Goal: Task Accomplishment & Management: Manage account settings

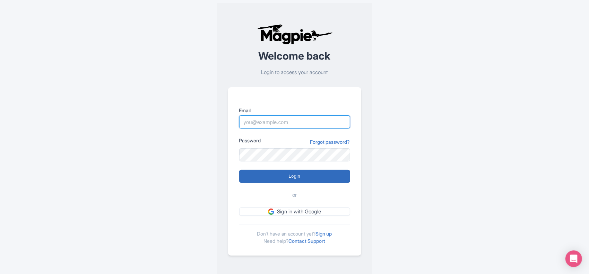
type input "chloe@cityunscripted.com"
click at [288, 177] on input "Login" at bounding box center [294, 176] width 111 height 13
type input "Logging in..."
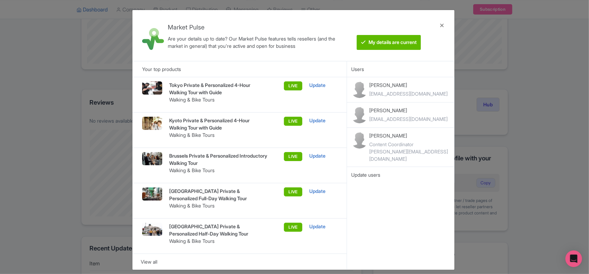
scroll to position [69, 0]
click at [542, 92] on div "Market Pulse Are your details up to date? Our Market Pulse features tells resel…" at bounding box center [294, 137] width 589 height 274
click at [440, 26] on div at bounding box center [442, 36] width 17 height 40
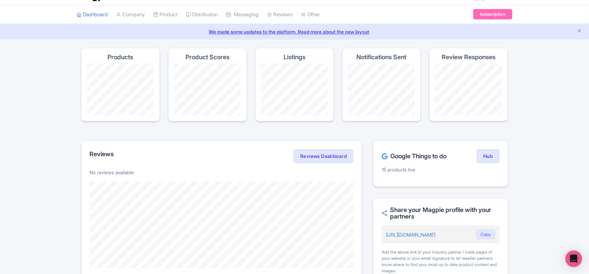
scroll to position [0, 0]
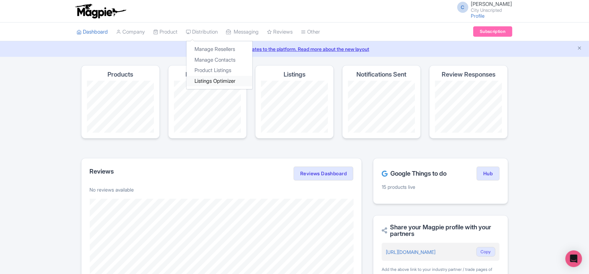
click at [212, 81] on link "Listings Optimizer" at bounding box center [219, 81] width 66 height 11
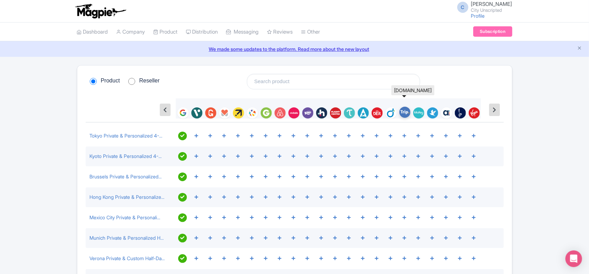
click at [406, 112] on img at bounding box center [404, 112] width 11 height 11
click at [403, 136] on icon at bounding box center [404, 136] width 4 height 4
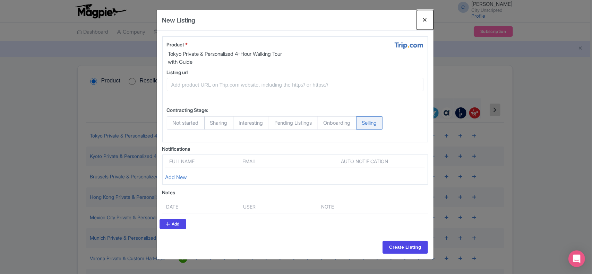
click at [425, 18] on button "Close" at bounding box center [425, 20] width 17 height 20
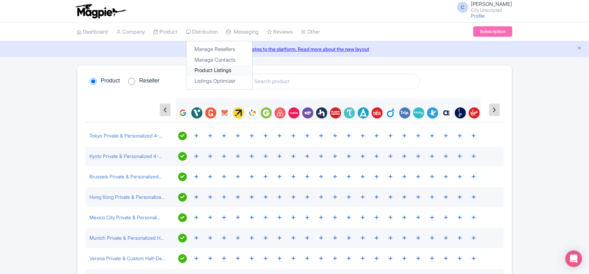
click at [214, 70] on link "Product Listings" at bounding box center [219, 70] width 66 height 11
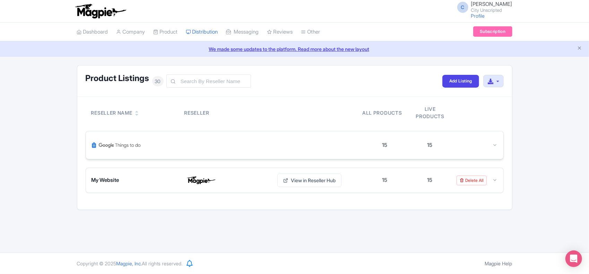
click at [284, 151] on div at bounding box center [226, 145] width 271 height 17
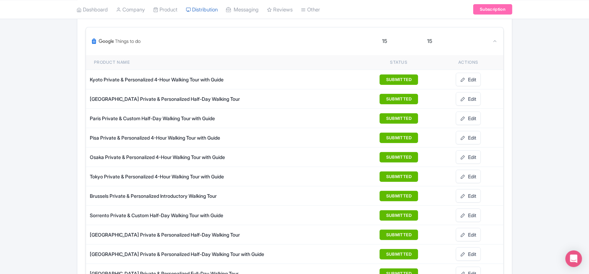
scroll to position [69, 0]
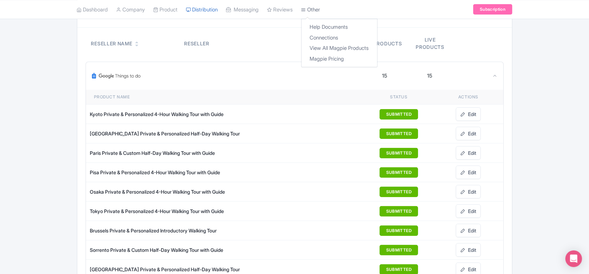
click at [317, 14] on link "Other" at bounding box center [310, 9] width 19 height 19
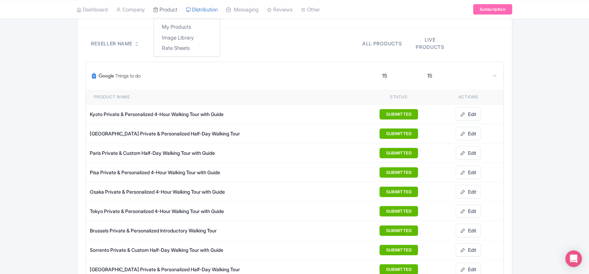
click at [169, 9] on link "Product" at bounding box center [166, 9] width 24 height 19
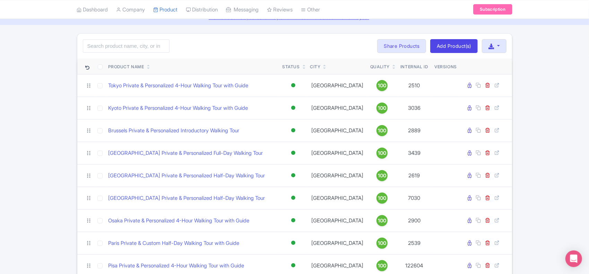
scroll to position [35, 0]
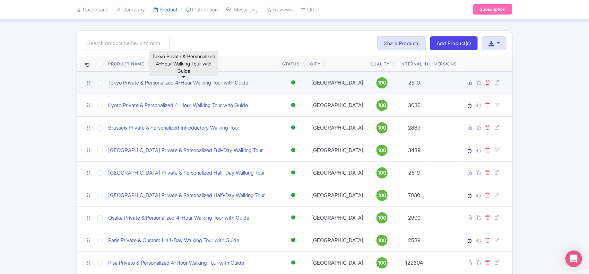
click at [221, 83] on link "Tokyo Private & Personalized 4-Hour Walking Tour with Guide" at bounding box center [178, 83] width 140 height 8
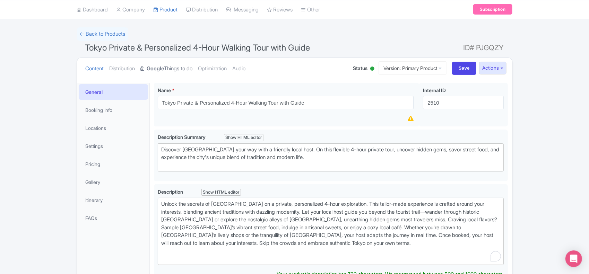
scroll to position [35, 0]
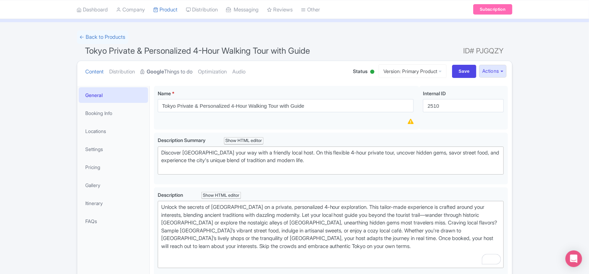
click at [188, 71] on link "Google Things to do" at bounding box center [167, 72] width 52 height 22
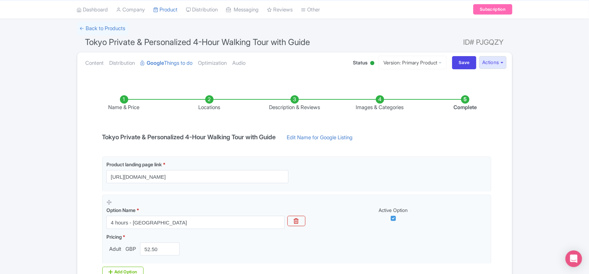
scroll to position [0, 0]
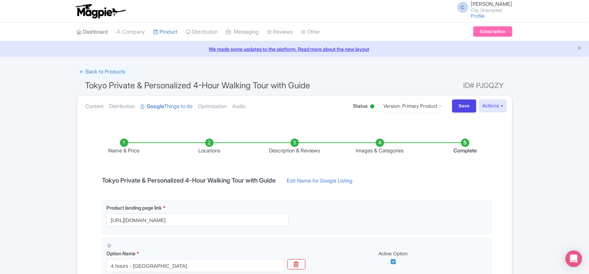
click at [96, 32] on link "Dashboard" at bounding box center [92, 32] width 31 height 19
click at [132, 31] on link "Company" at bounding box center [130, 32] width 29 height 19
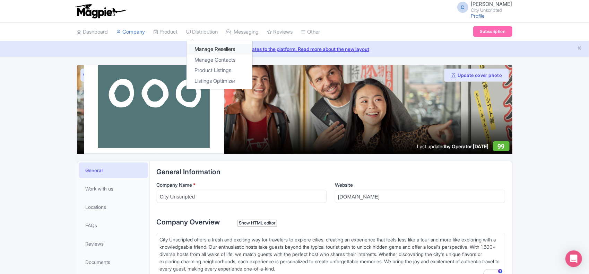
click at [227, 52] on link "Manage Resellers" at bounding box center [219, 49] width 66 height 11
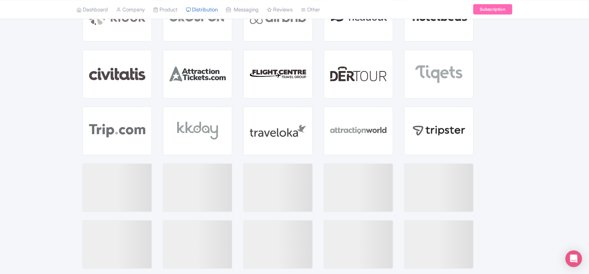
scroll to position [173, 0]
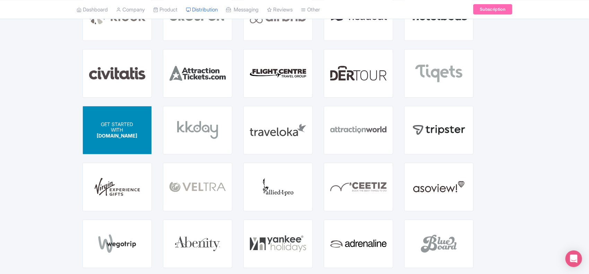
click at [128, 128] on p "WITH" at bounding box center [117, 130] width 41 height 6
click at [123, 136] on span "[DOMAIN_NAME]" at bounding box center [117, 136] width 41 height 6
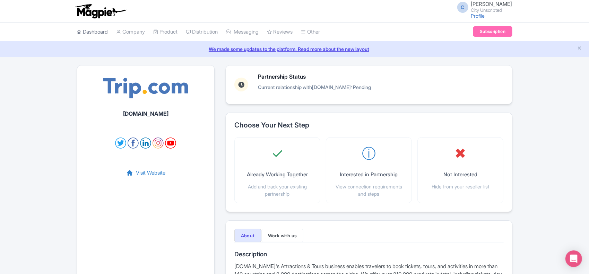
click at [93, 36] on link "Dashboard" at bounding box center [92, 32] width 31 height 19
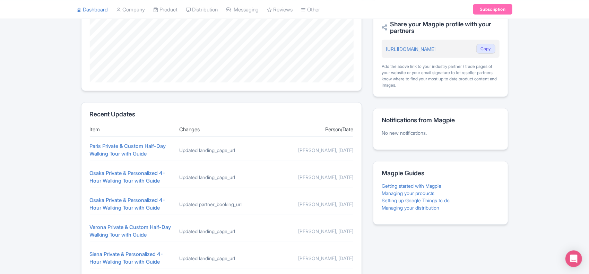
scroll to position [208, 0]
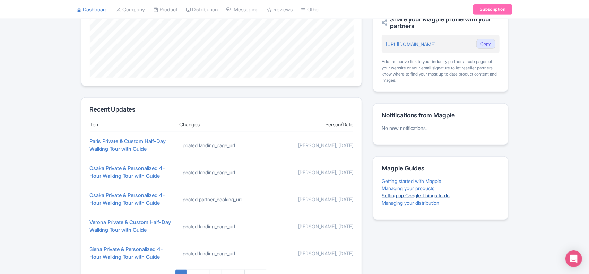
click at [427, 194] on link "Setting up Google Things to do" at bounding box center [416, 196] width 68 height 6
